Goal: Use online tool/utility: Utilize a website feature to perform a specific function

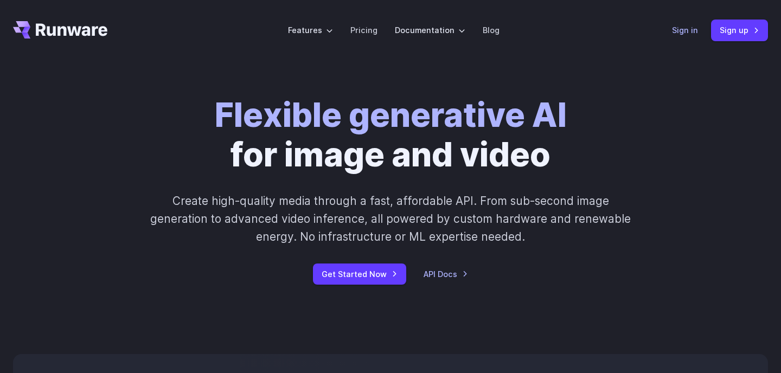
click at [689, 32] on link "Sign in" at bounding box center [685, 30] width 26 height 12
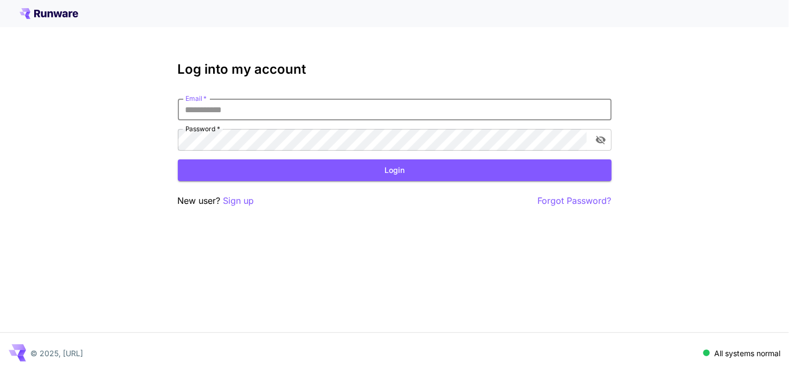
click at [314, 110] on input "Email   *" at bounding box center [395, 110] width 434 height 22
type input "**********"
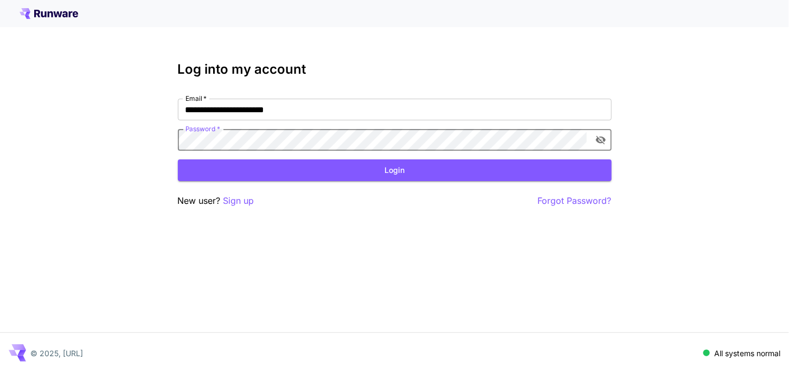
click button "Login" at bounding box center [395, 170] width 434 height 22
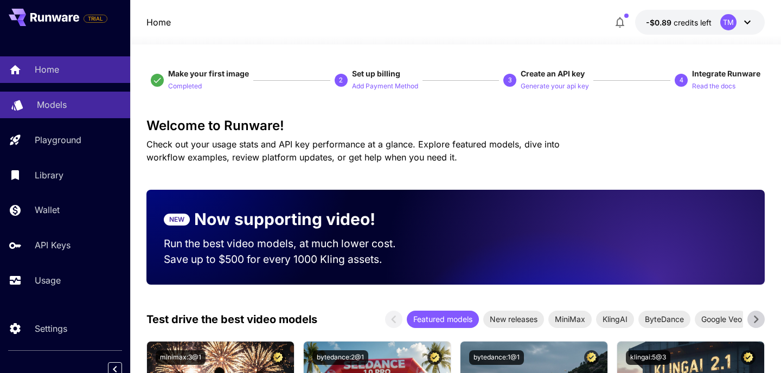
click at [71, 109] on div "Models" at bounding box center [79, 104] width 85 height 13
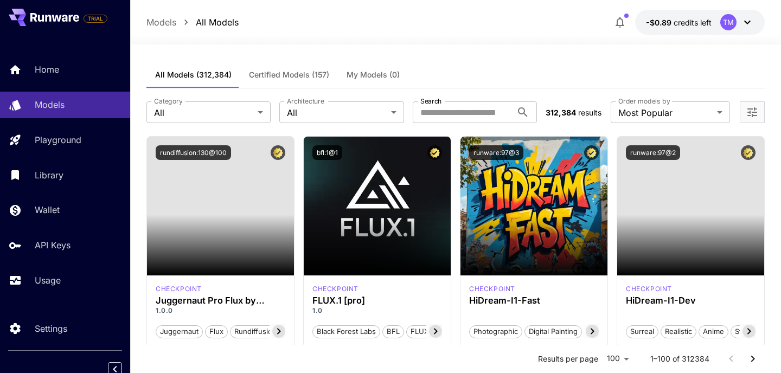
scroll to position [17, 0]
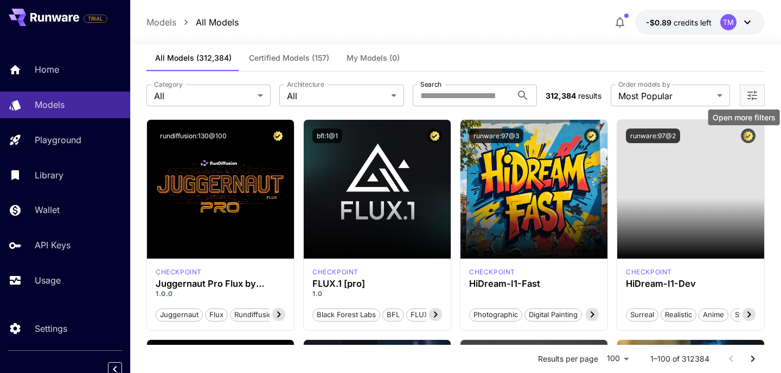
click at [749, 95] on icon "Open more filters" at bounding box center [752, 96] width 10 height 10
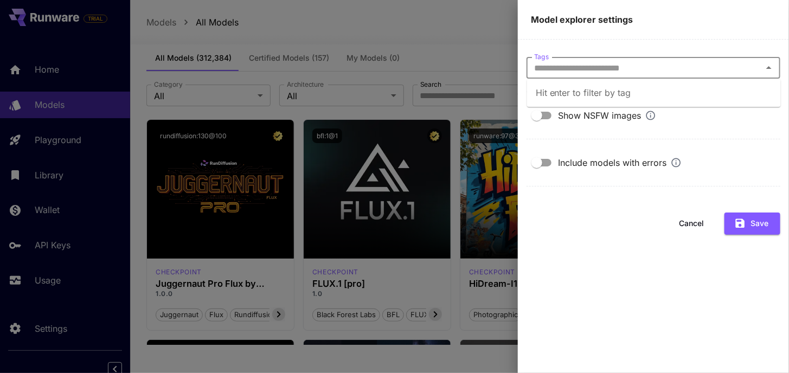
click at [714, 74] on input "Tags" at bounding box center [644, 67] width 229 height 15
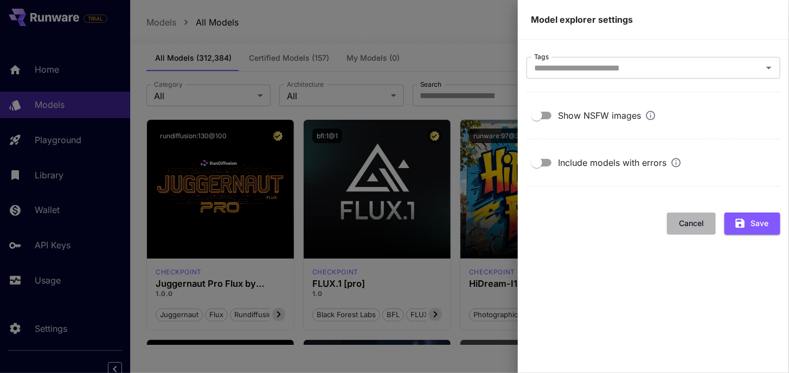
click at [698, 225] on button "Cancel" at bounding box center [691, 224] width 49 height 22
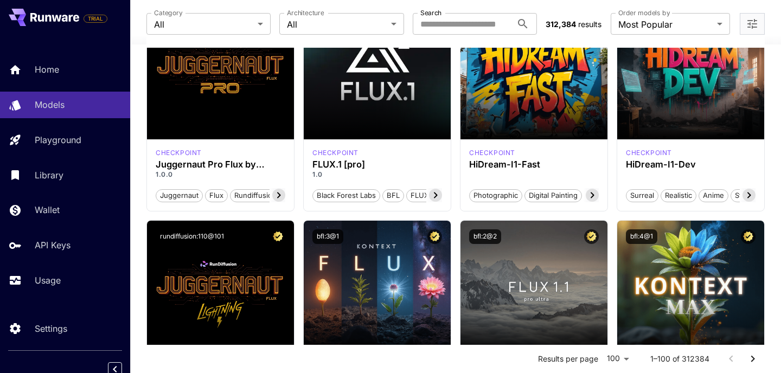
scroll to position [0, 0]
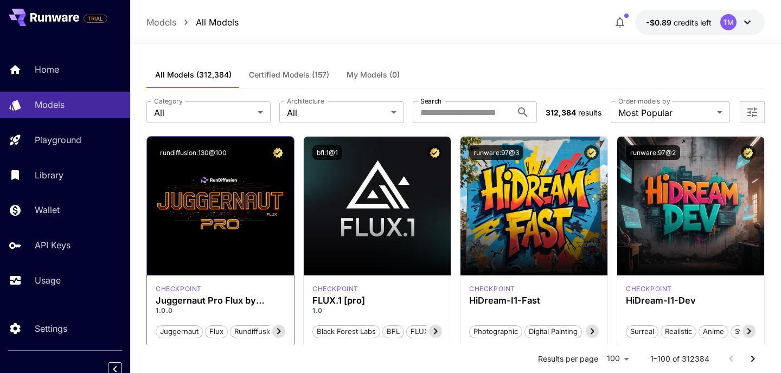
click at [278, 333] on icon at bounding box center [279, 332] width 4 height 6
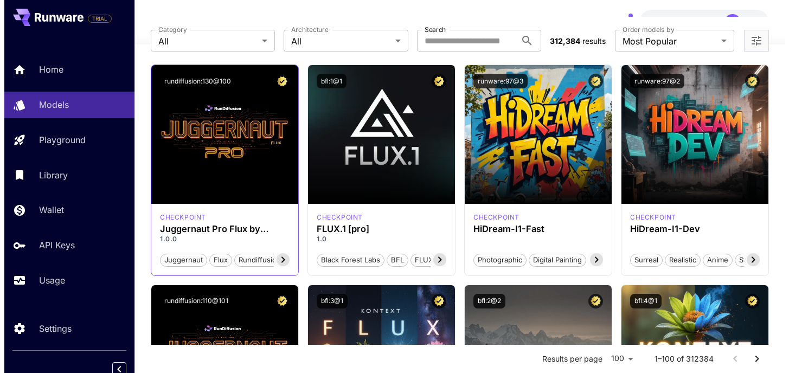
scroll to position [76, 0]
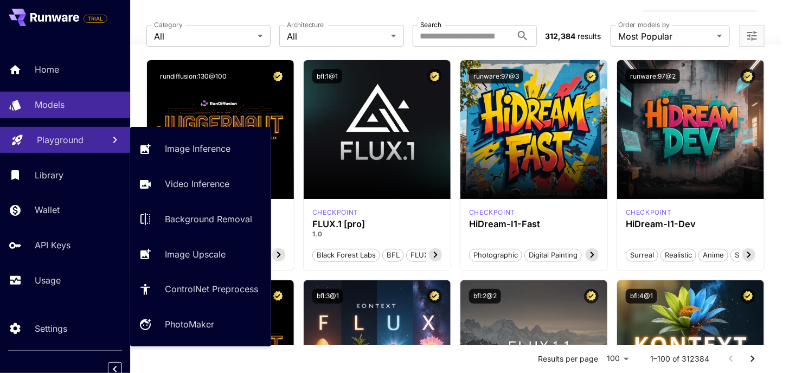
click at [30, 140] on link "Playground" at bounding box center [65, 140] width 130 height 27
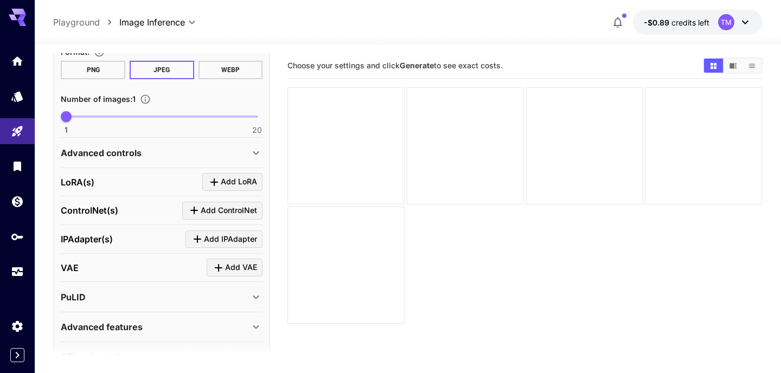
scroll to position [39, 0]
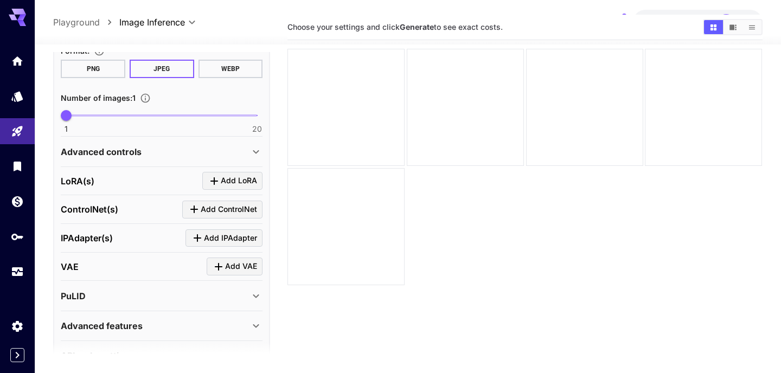
click at [197, 349] on div "API-only settings" at bounding box center [155, 355] width 189 height 13
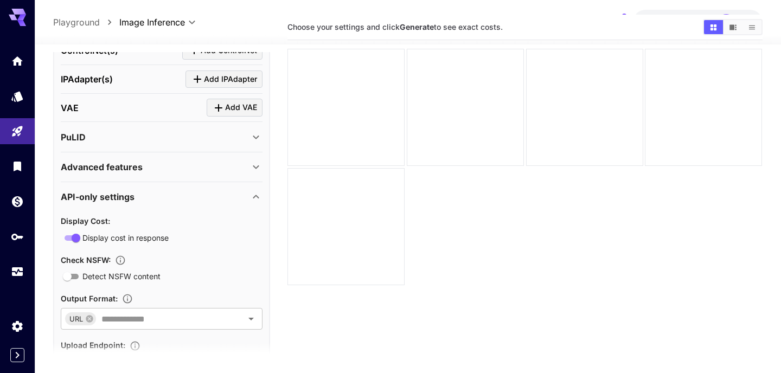
scroll to position [500, 0]
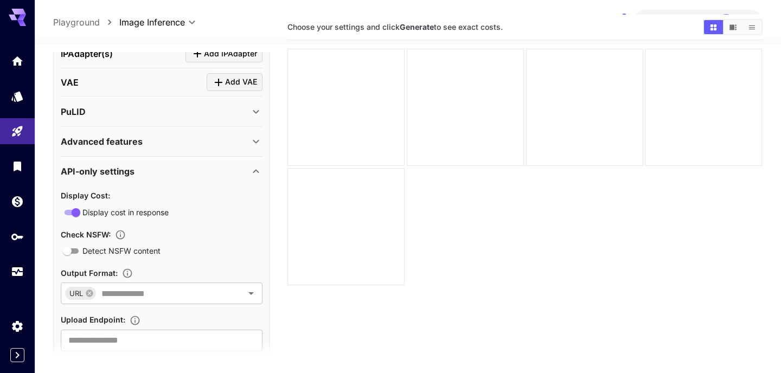
click at [232, 177] on div "API-only settings" at bounding box center [162, 171] width 202 height 26
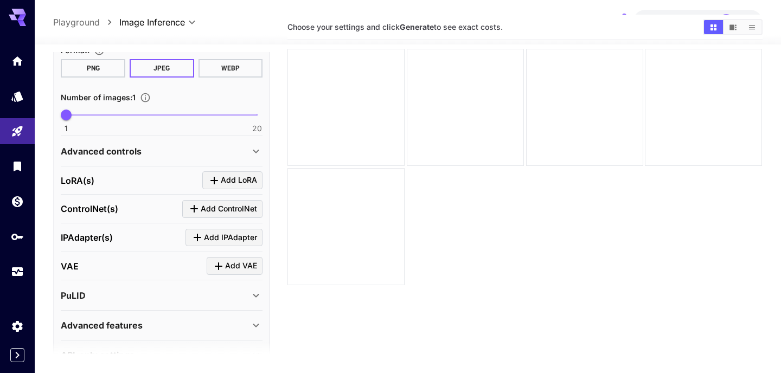
scroll to position [0, 0]
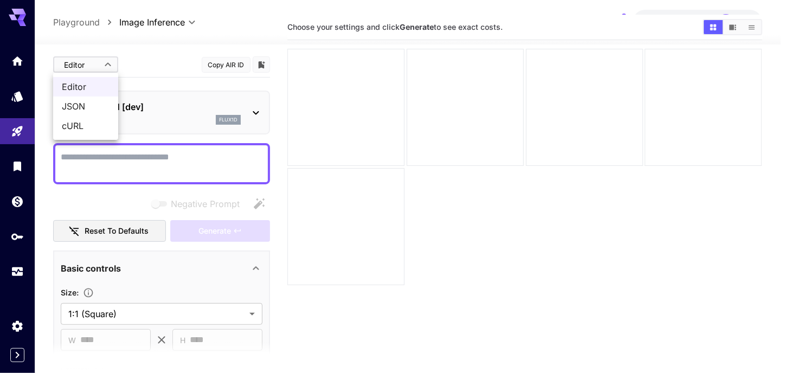
click at [114, 60] on body "**********" at bounding box center [394, 242] width 789 height 562
click at [141, 61] on div at bounding box center [394, 186] width 789 height 373
click at [104, 65] on body "**********" at bounding box center [394, 242] width 789 height 562
click at [89, 102] on span "JSON" at bounding box center [86, 106] width 48 height 13
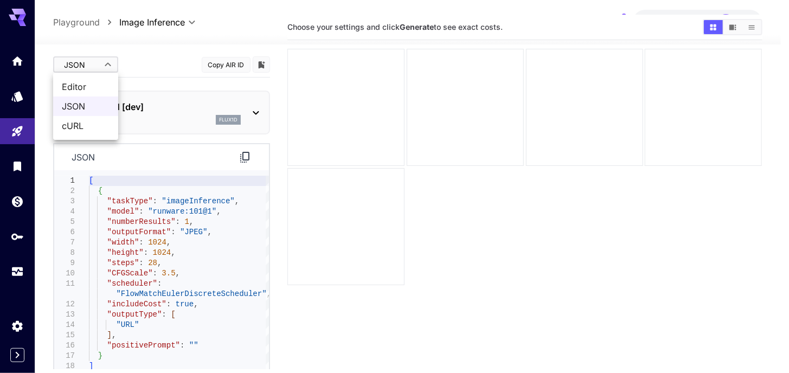
click at [108, 68] on body "**********" at bounding box center [394, 242] width 789 height 562
click at [100, 82] on span "Editor" at bounding box center [86, 86] width 48 height 13
type input "****"
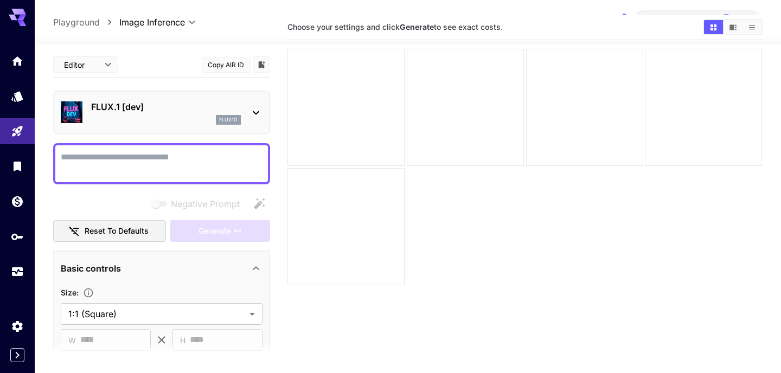
click at [155, 85] on div "**********" at bounding box center [161, 370] width 217 height 636
click at [190, 110] on p "FLUX.1 [dev]" at bounding box center [166, 106] width 150 height 13
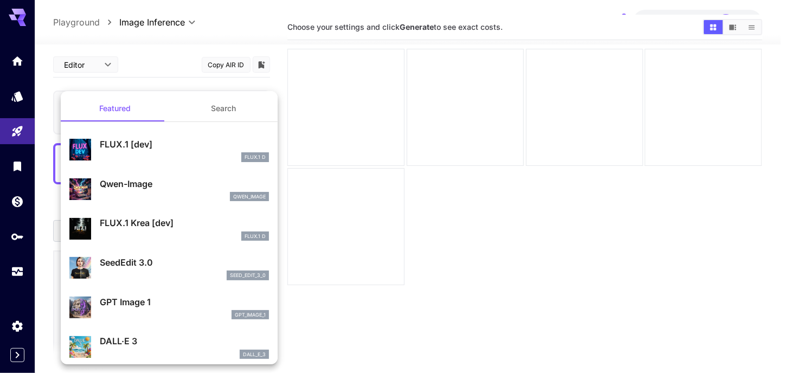
click at [202, 151] on div "FLUX.1 [dev] FLUX.1 D" at bounding box center [184, 150] width 169 height 24
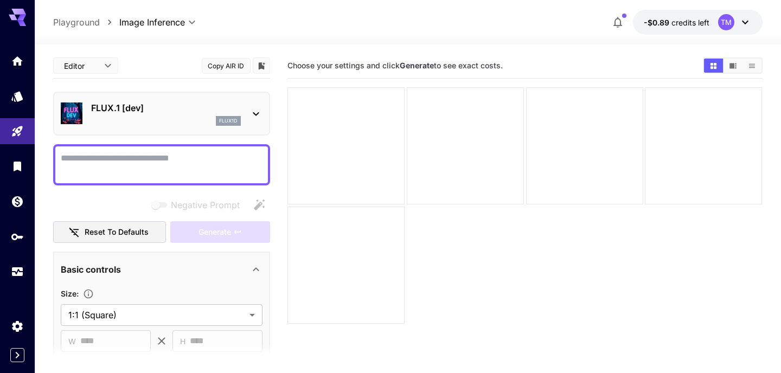
click at [164, 161] on textarea "Negative Prompt" at bounding box center [162, 165] width 202 height 26
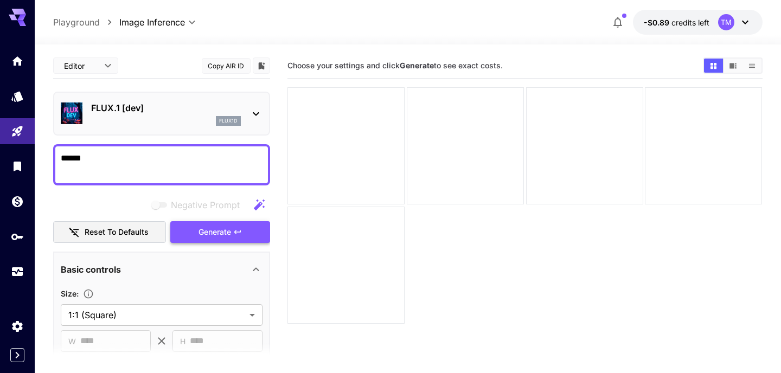
type textarea "******"
click at [197, 230] on button "Generate" at bounding box center [220, 232] width 100 height 22
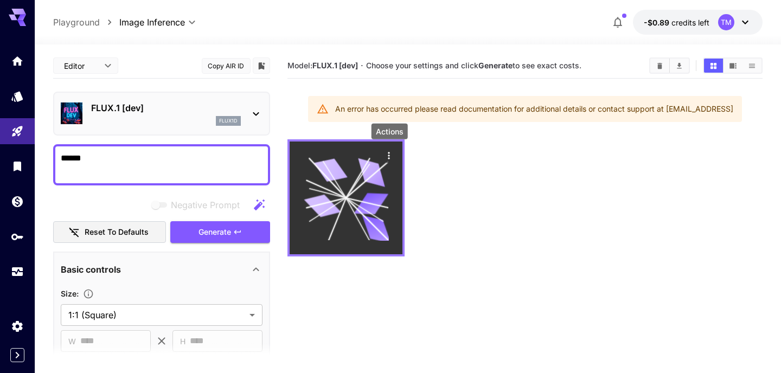
click at [390, 159] on icon "Actions" at bounding box center [389, 155] width 11 height 11
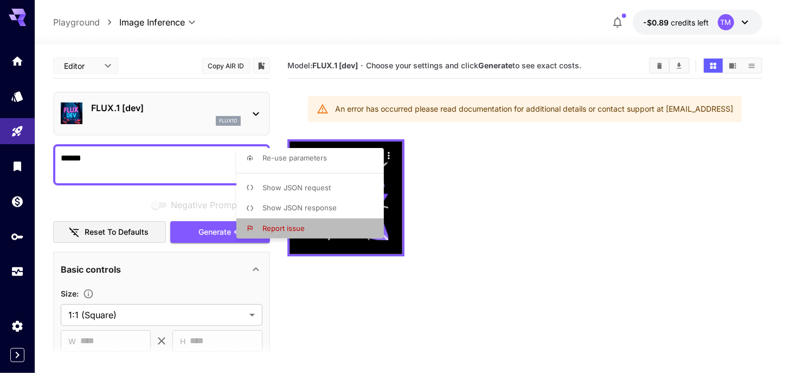
click at [329, 226] on li "Report issue" at bounding box center [313, 229] width 154 height 21
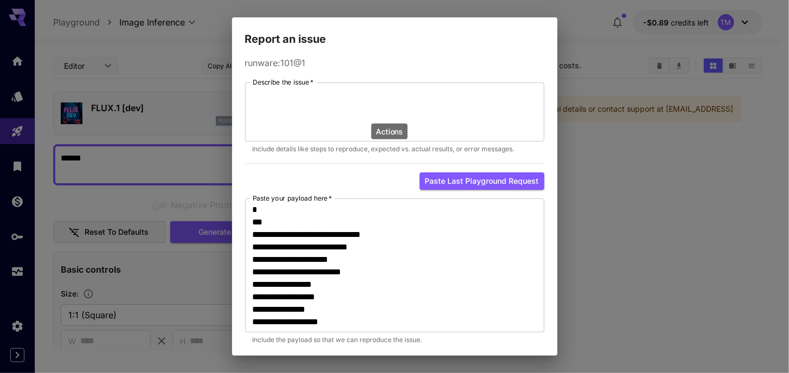
click at [605, 131] on div "**********" at bounding box center [394, 186] width 789 height 373
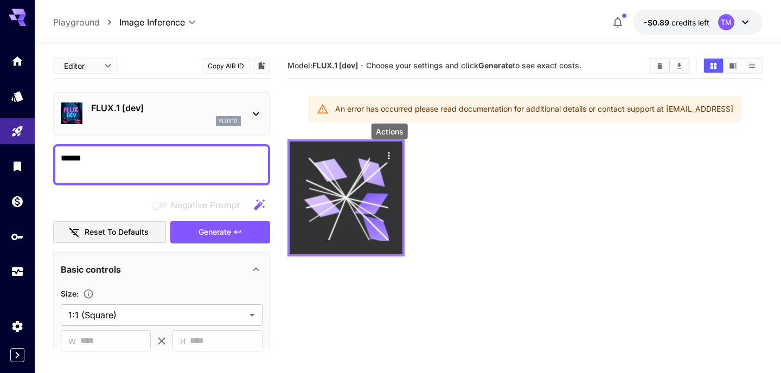
click at [392, 151] on icon "Actions" at bounding box center [389, 155] width 11 height 11
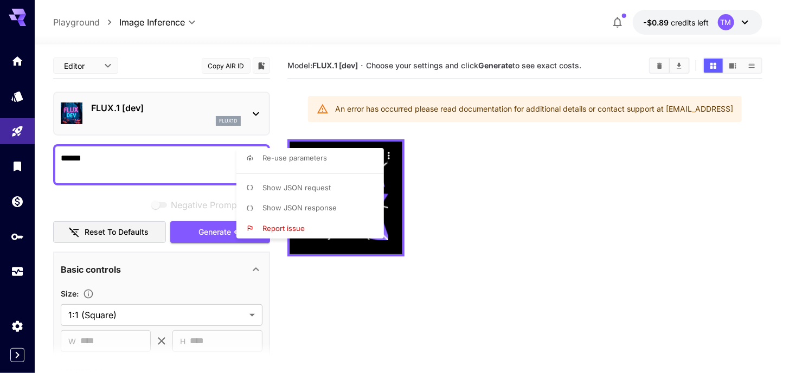
click at [514, 152] on div at bounding box center [394, 186] width 789 height 373
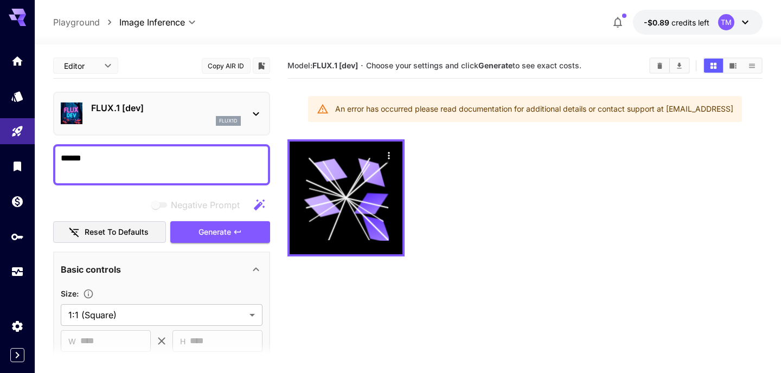
click at [716, 25] on button "-$0.89 credits left TM" at bounding box center [698, 22] width 130 height 25
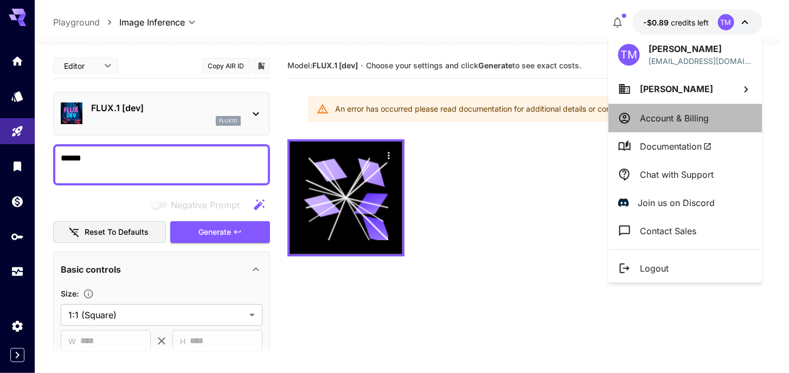
click at [663, 110] on li "Account & Billing" at bounding box center [686, 118] width 154 height 28
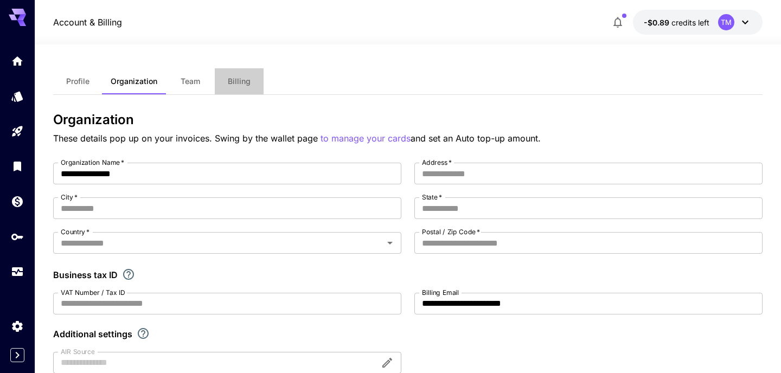
click at [244, 86] on span "Billing" at bounding box center [239, 81] width 23 height 10
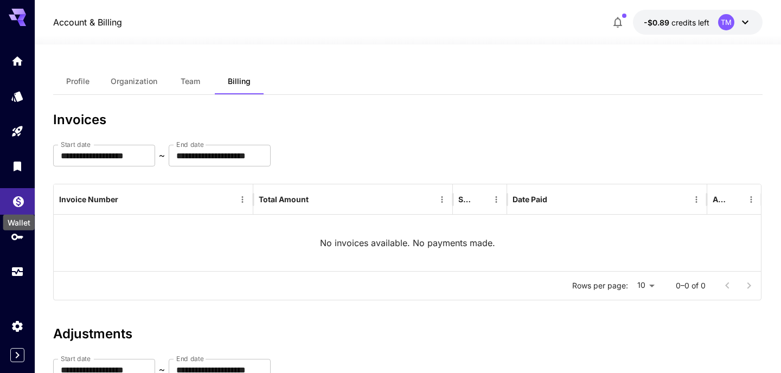
click at [15, 193] on icon "Wallet" at bounding box center [18, 198] width 13 height 13
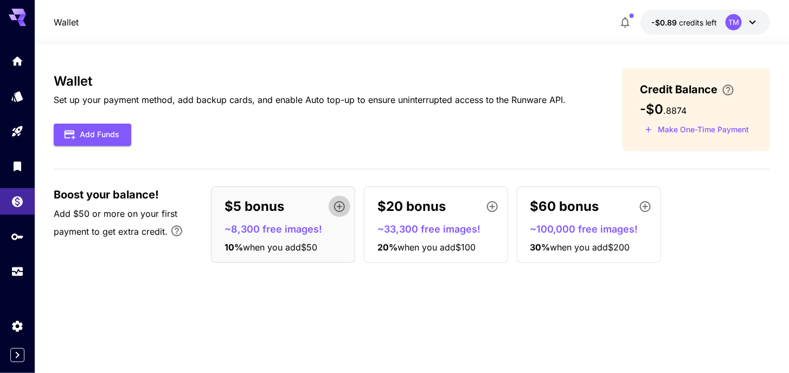
click at [341, 204] on icon "button" at bounding box center [339, 206] width 13 height 13
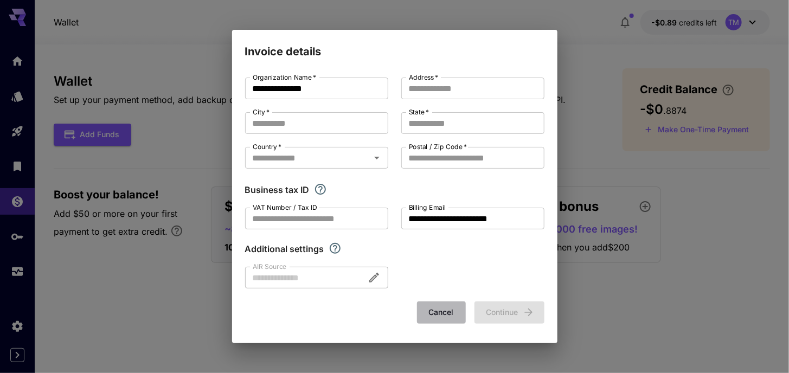
click at [443, 311] on button "Cancel" at bounding box center [441, 313] width 49 height 22
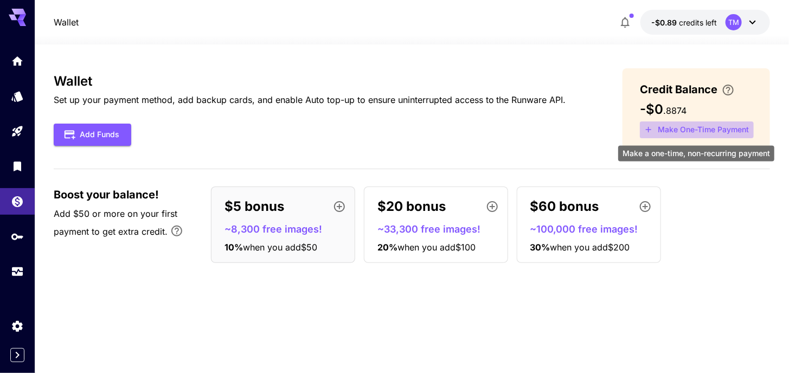
click at [673, 125] on button "Make One-Time Payment" at bounding box center [697, 130] width 114 height 17
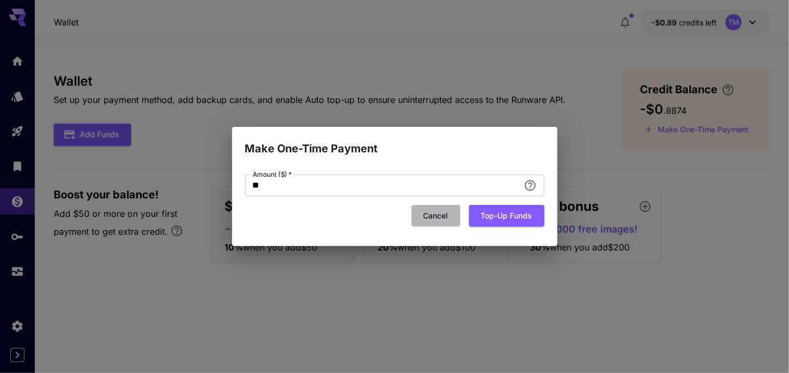
click at [435, 219] on button "Cancel" at bounding box center [436, 216] width 49 height 22
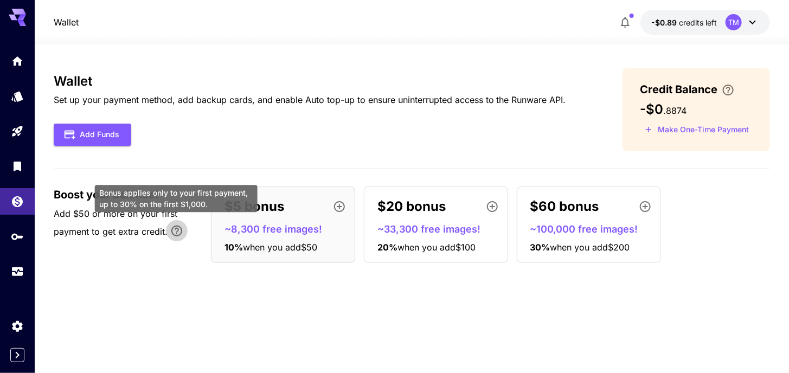
click at [180, 234] on icon "Bonus applies only to your first payment, up to 30% on the first $1,000." at bounding box center [176, 231] width 11 height 11
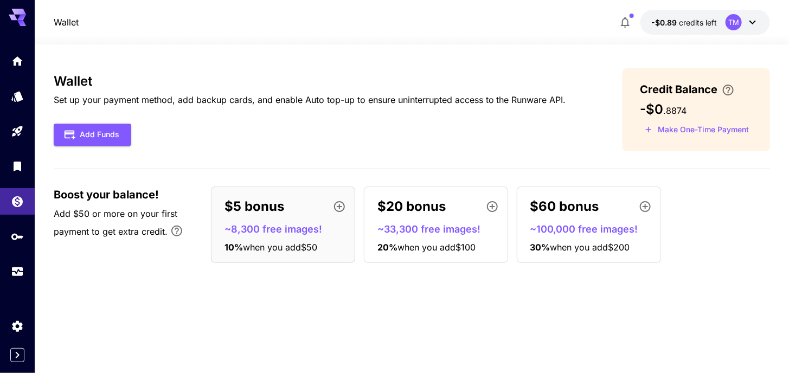
click at [278, 228] on p "~8,300 free images!" at bounding box center [288, 229] width 126 height 15
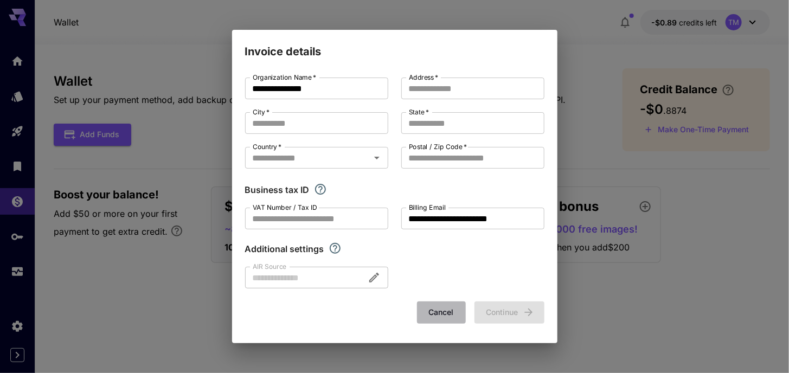
click at [430, 309] on button "Cancel" at bounding box center [441, 313] width 49 height 22
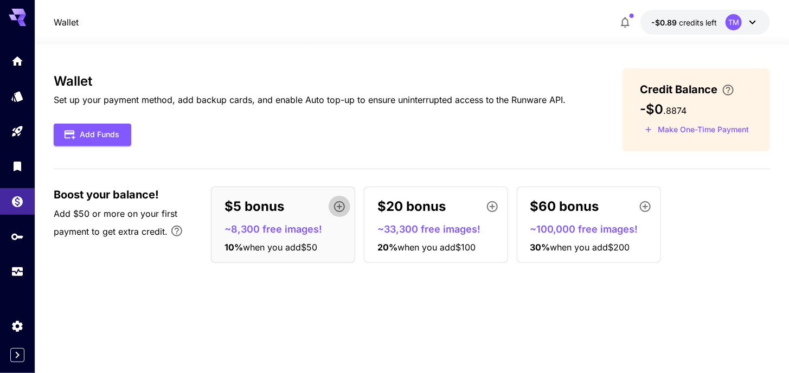
click at [342, 207] on icon "button" at bounding box center [339, 206] width 13 height 13
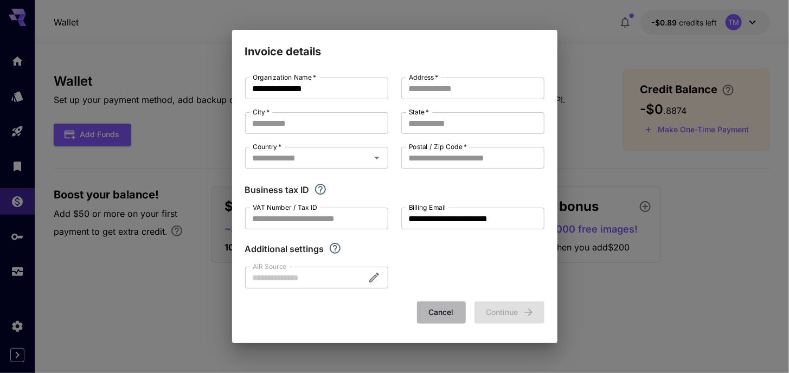
click at [447, 310] on button "Cancel" at bounding box center [441, 313] width 49 height 22
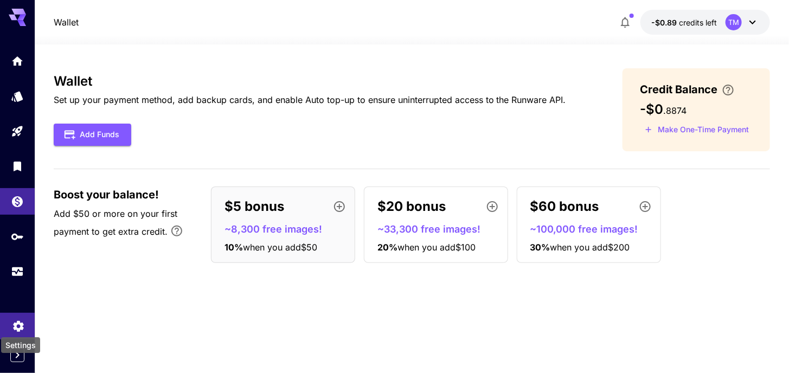
click at [19, 322] on icon "Settings" at bounding box center [18, 324] width 13 height 13
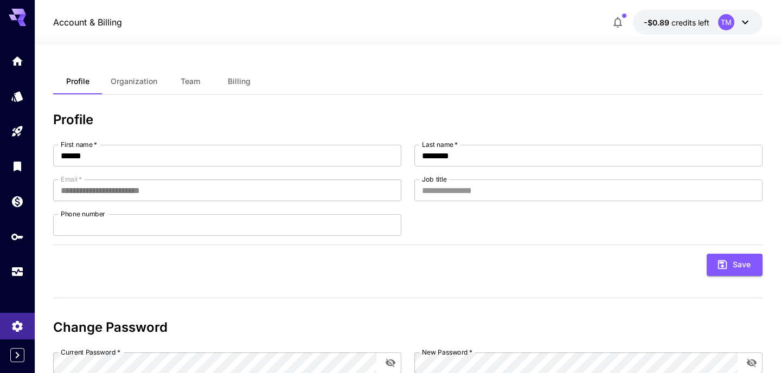
click at [24, 286] on div at bounding box center [17, 158] width 35 height 264
click at [21, 275] on icon "Usage" at bounding box center [18, 269] width 13 height 13
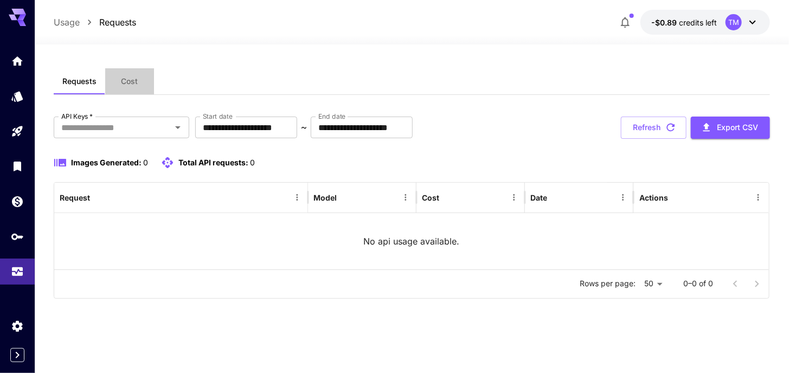
click at [124, 80] on span "Cost" at bounding box center [129, 81] width 17 height 10
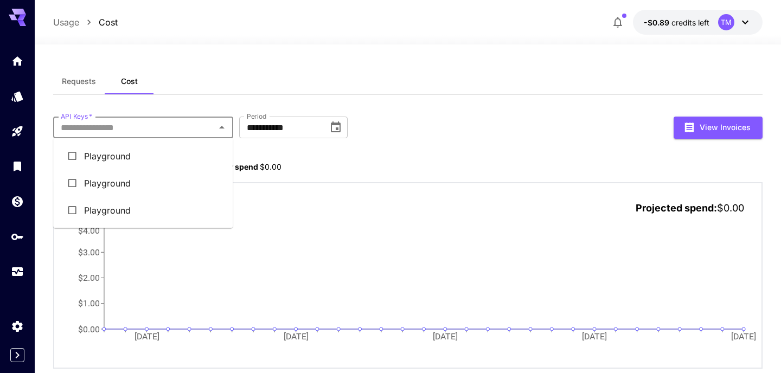
click at [152, 132] on input "API Keys   *" at bounding box center [133, 127] width 155 height 15
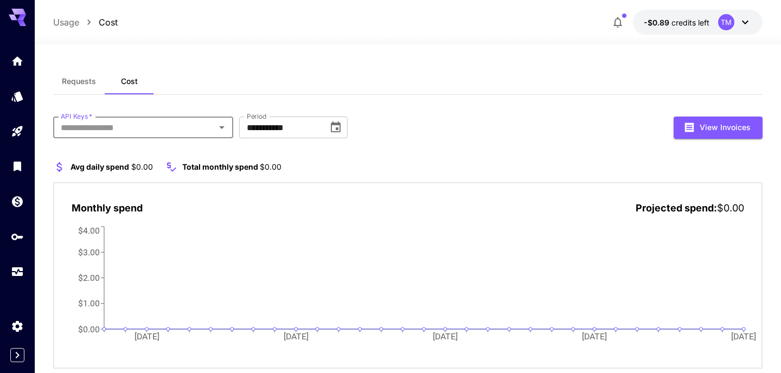
click at [152, 132] on input "API Keys   *" at bounding box center [133, 127] width 155 height 15
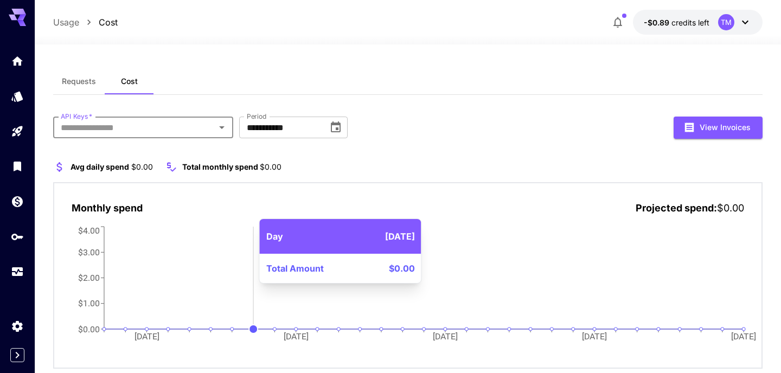
scroll to position [27, 0]
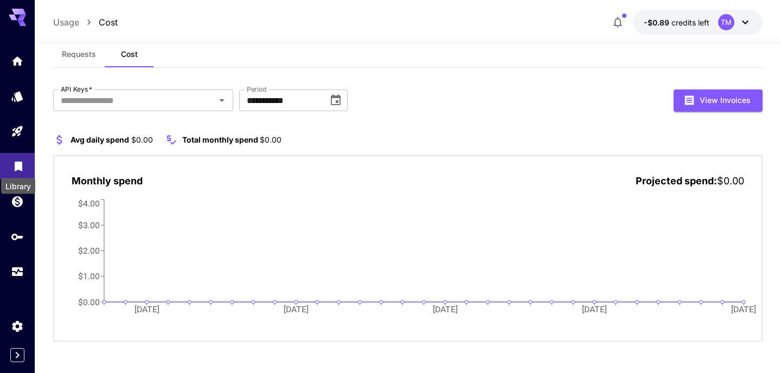
click at [19, 158] on link at bounding box center [17, 166] width 35 height 27
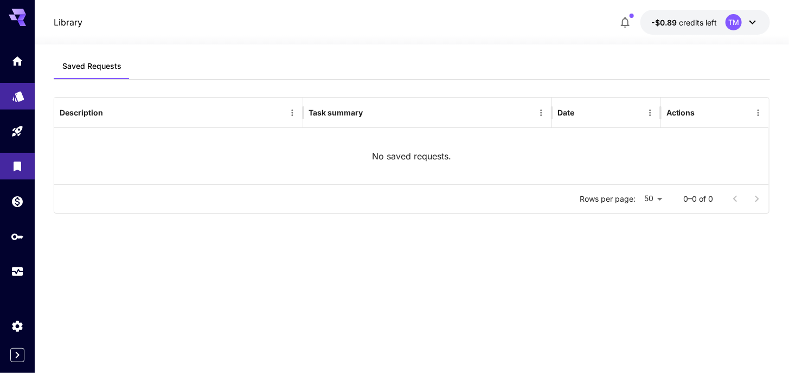
click at [24, 101] on link at bounding box center [17, 96] width 35 height 27
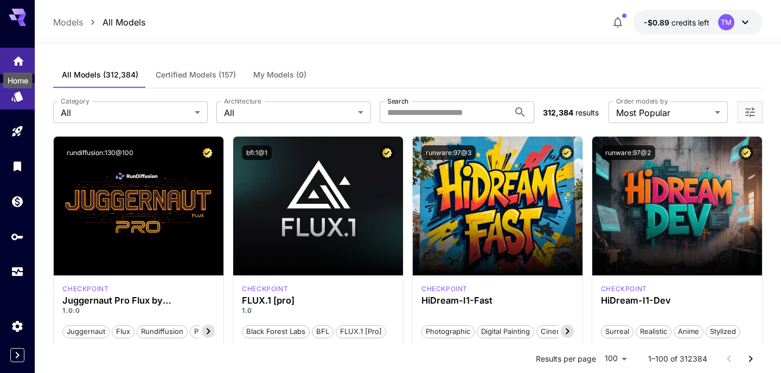
click at [21, 55] on icon "Home" at bounding box center [18, 60] width 13 height 13
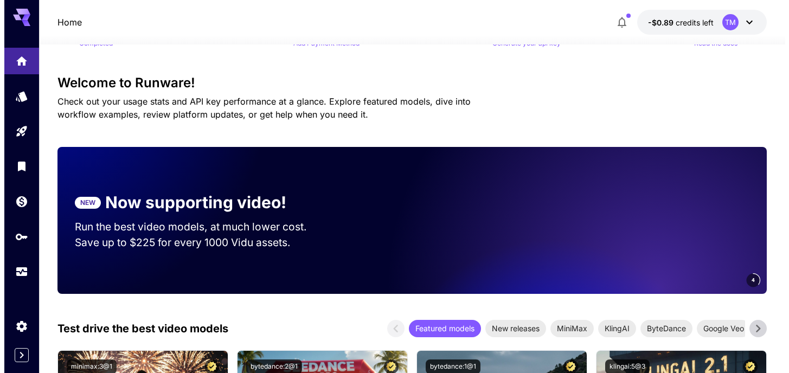
scroll to position [43, 0]
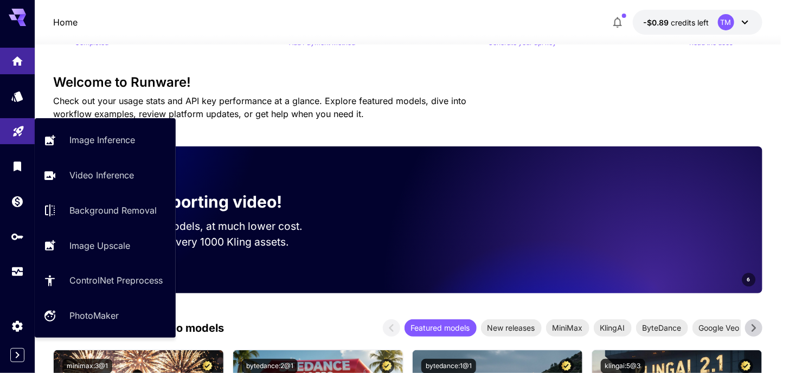
click at [22, 139] on link at bounding box center [17, 131] width 35 height 27
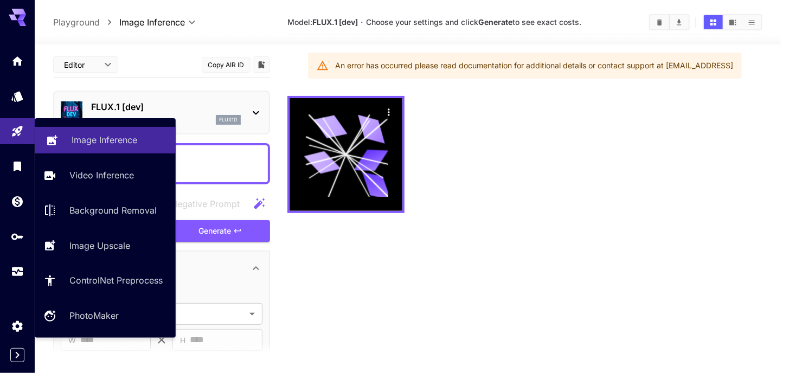
click at [69, 139] on link "Image Inference" at bounding box center [105, 140] width 141 height 27
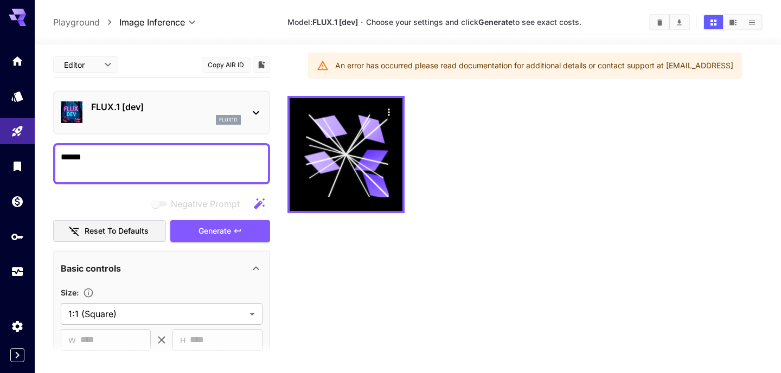
click at [168, 107] on p "FLUX.1 [dev]" at bounding box center [166, 106] width 150 height 13
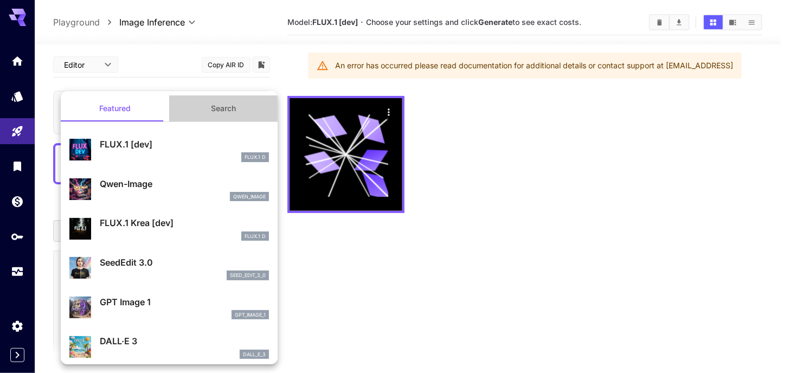
click at [229, 113] on button "Search" at bounding box center [223, 108] width 108 height 26
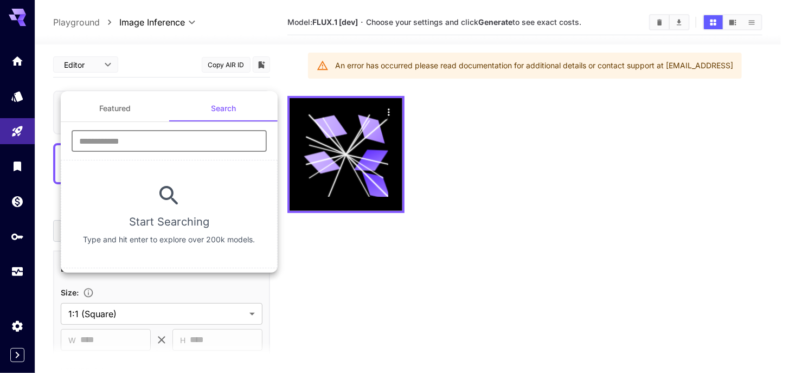
click at [225, 143] on input "text" at bounding box center [169, 141] width 195 height 22
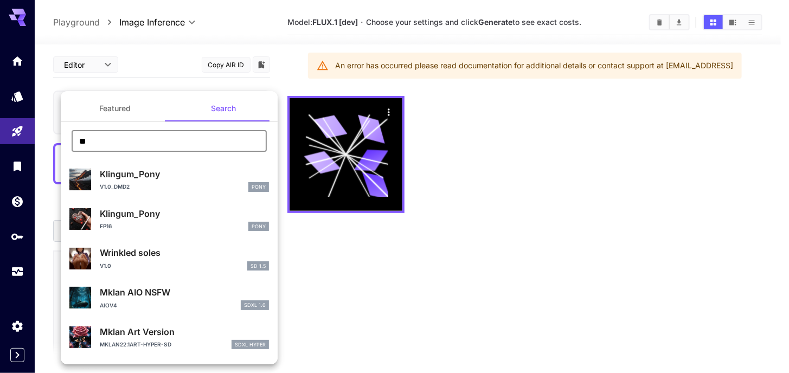
type input "**"
click at [108, 115] on button "Featured" at bounding box center [115, 108] width 108 height 26
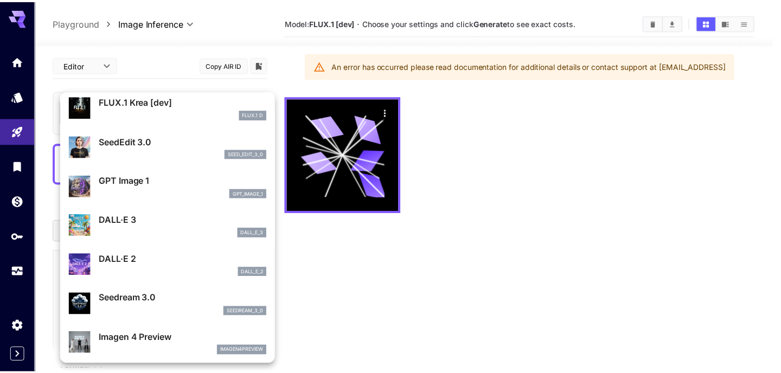
scroll to position [125, 0]
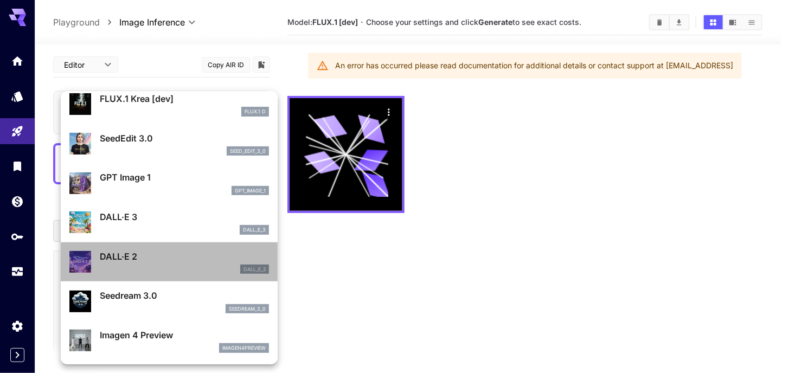
click at [174, 259] on p "DALL·E 2" at bounding box center [184, 256] width 169 height 13
type input "**********"
type input "***"
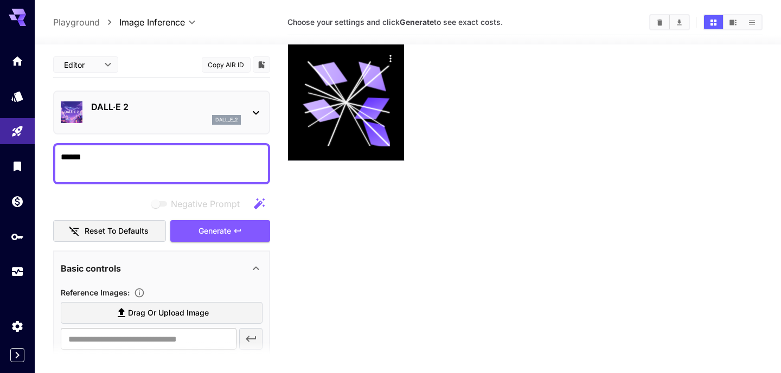
click at [220, 162] on textarea "******" at bounding box center [162, 164] width 202 height 26
type textarea "*"
type textarea "**********"
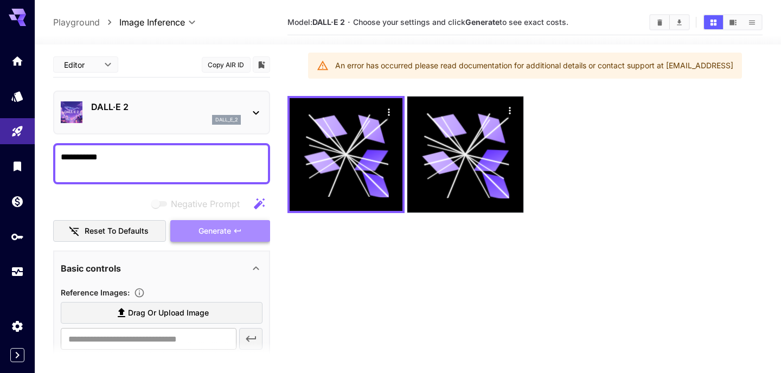
click at [240, 229] on icon "button" at bounding box center [237, 231] width 9 height 9
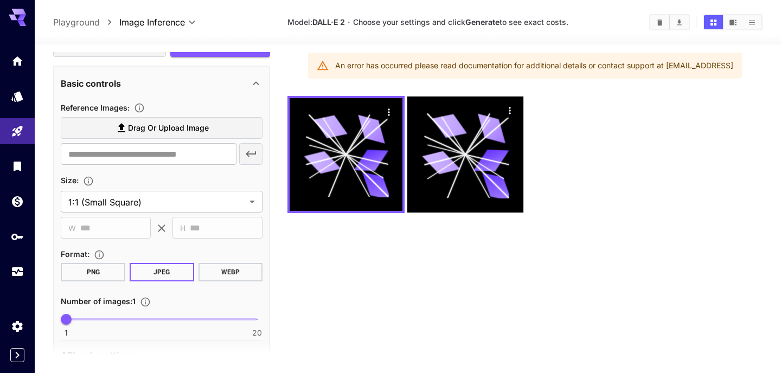
scroll to position [86, 0]
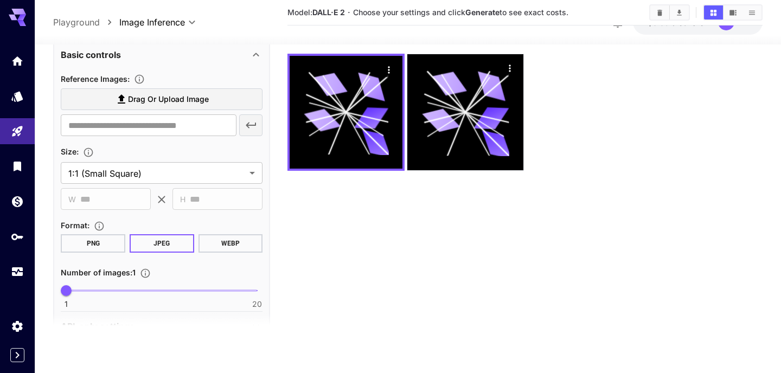
click at [212, 327] on div "API-only settings" at bounding box center [155, 327] width 189 height 13
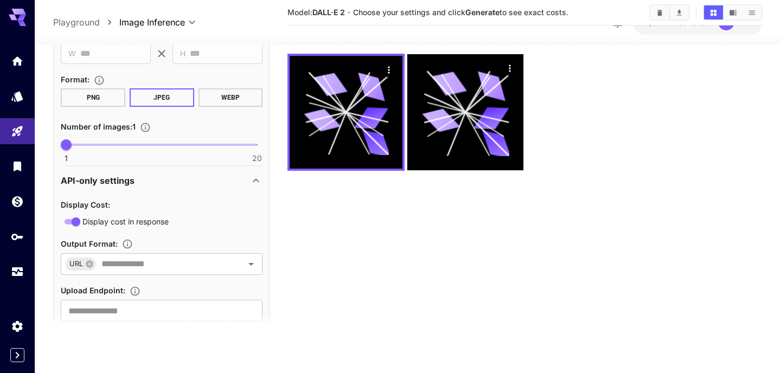
click at [219, 175] on div "API-only settings" at bounding box center [155, 181] width 189 height 13
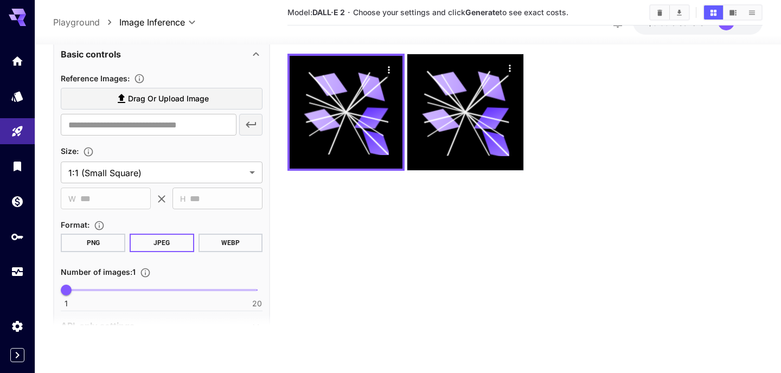
scroll to position [0, 0]
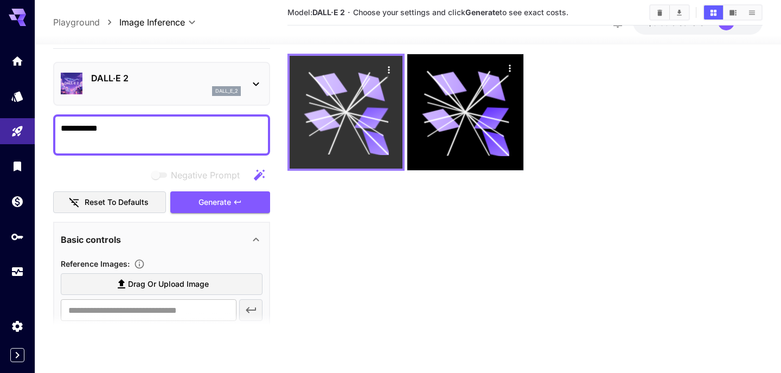
click at [363, 99] on icon at bounding box center [346, 112] width 85 height 85
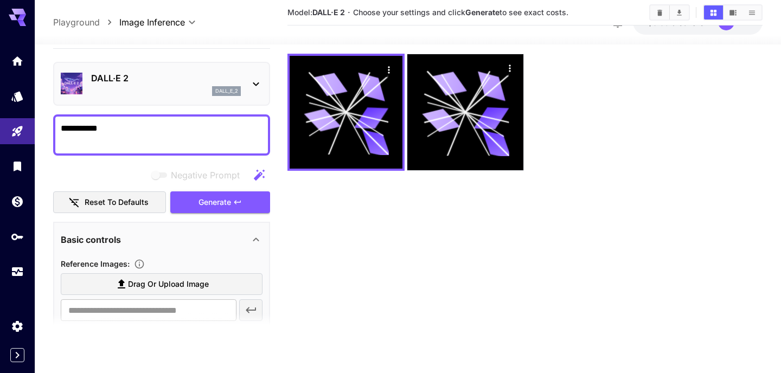
click at [228, 166] on div "Negative Prompt" at bounding box center [161, 175] width 217 height 22
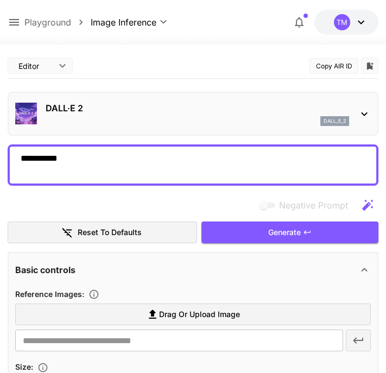
click at [162, 204] on div "Negative Prompt" at bounding box center [193, 205] width 370 height 22
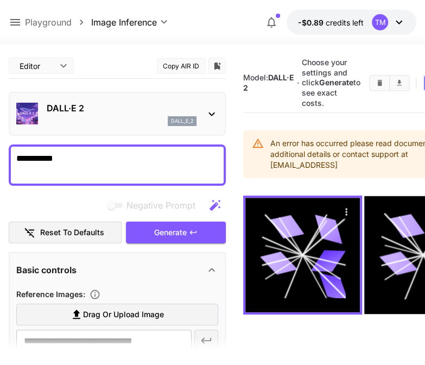
scroll to position [0, 7]
